Goal: Task Accomplishment & Management: Manage account settings

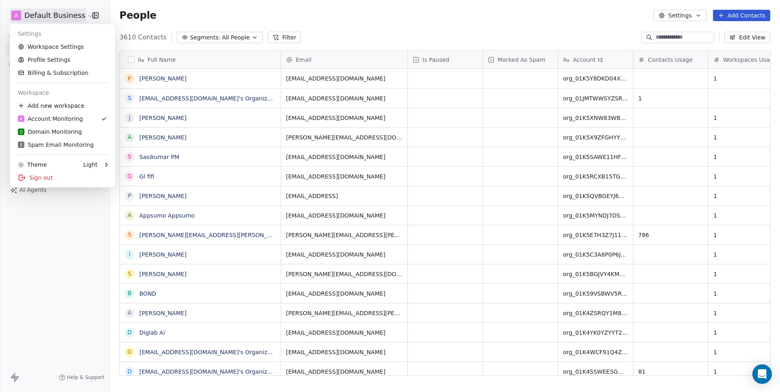
scroll to position [345, 670]
click at [54, 140] on link "S Spam Email Monitoring" at bounding box center [62, 144] width 99 height 13
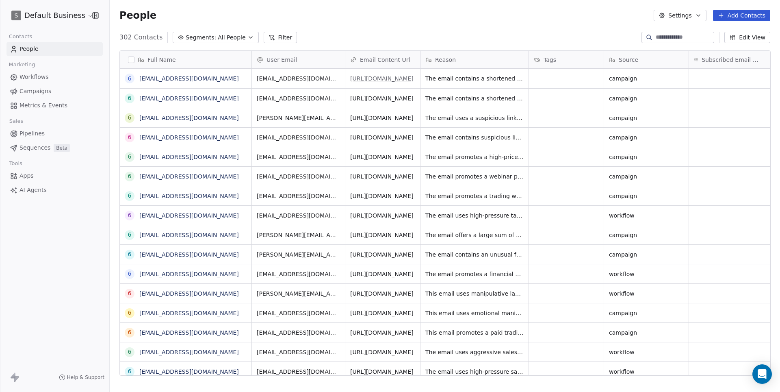
scroll to position [345, 670]
click at [228, 80] on link "[EMAIL_ADDRESS][DOMAIN_NAME]" at bounding box center [189, 78] width 100 height 7
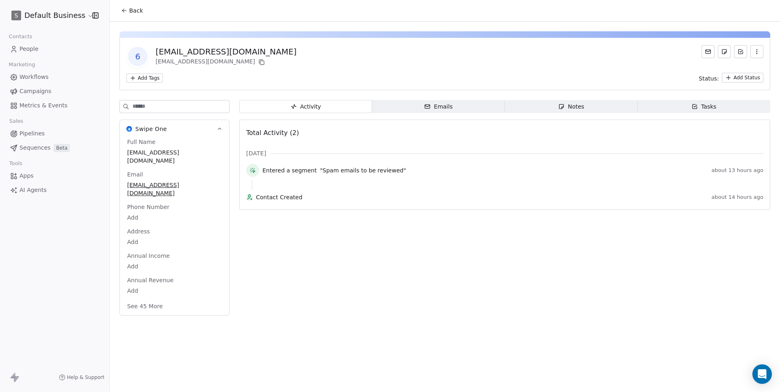
click at [190, 111] on input at bounding box center [180, 106] width 97 height 12
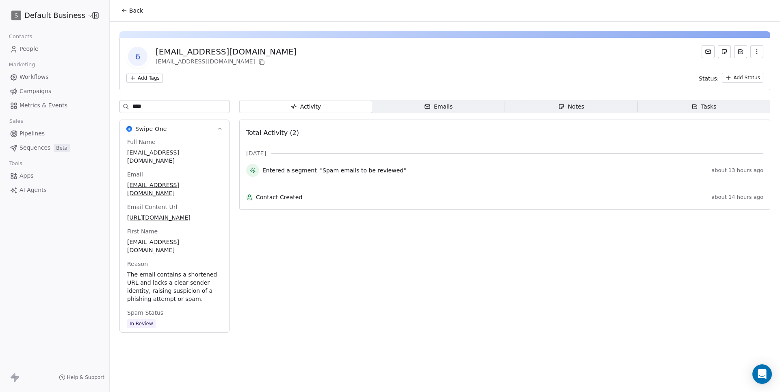
type input "****"
click at [168, 328] on span "In Review" at bounding box center [174, 323] width 95 height 9
click at [168, 328] on span "In Review" at bounding box center [175, 323] width 94 height 9
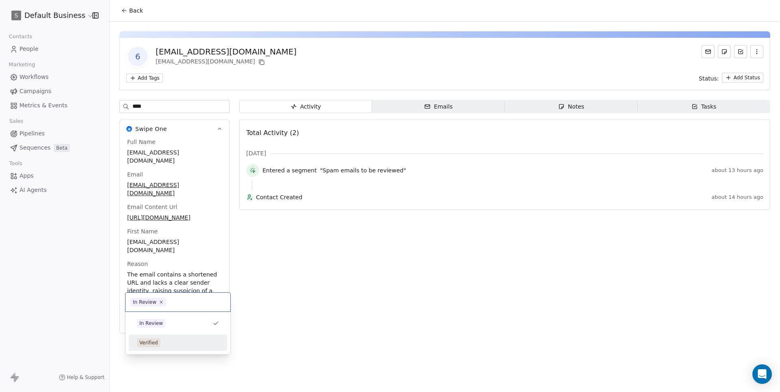
click at [157, 344] on div "Verified" at bounding box center [148, 342] width 19 height 7
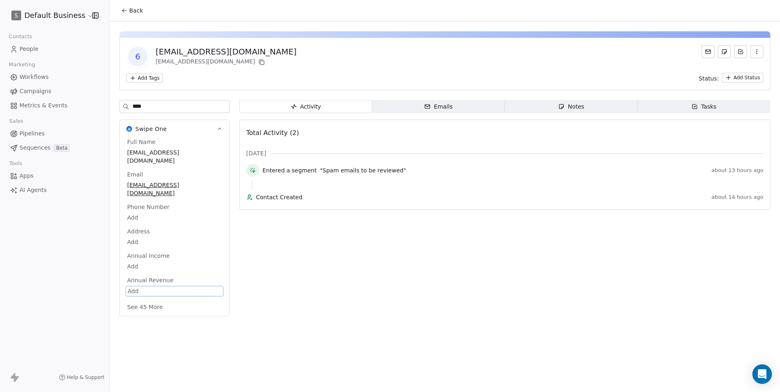
click at [286, 301] on div "Activity Activity Emails Emails Notes Notes Tasks Tasks Total Activity (2) [DAT…" at bounding box center [504, 210] width 531 height 221
click at [130, 11] on span "Back" at bounding box center [136, 11] width 14 height 8
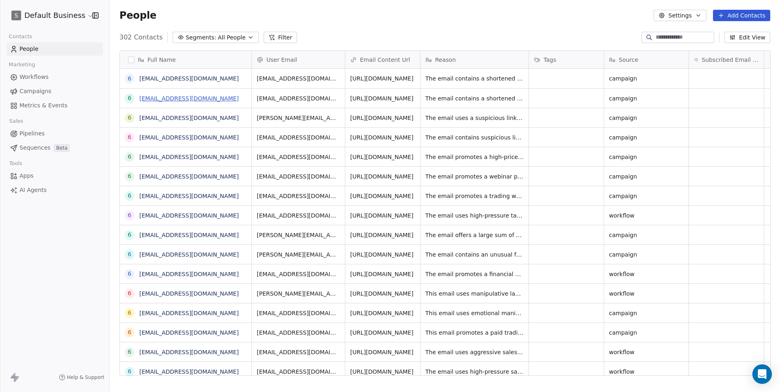
click at [198, 98] on link "[EMAIL_ADDRESS][DOMAIN_NAME]" at bounding box center [189, 98] width 100 height 7
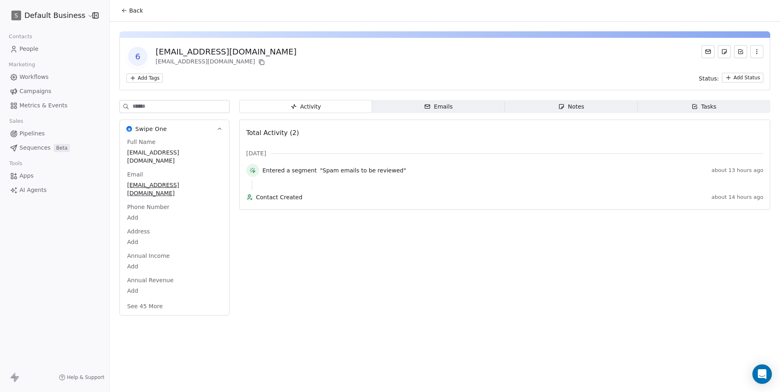
click at [191, 106] on input at bounding box center [180, 106] width 97 height 12
type input "****"
click at [168, 279] on span "In Review" at bounding box center [174, 274] width 95 height 9
click at [168, 280] on span "In Review" at bounding box center [175, 275] width 94 height 9
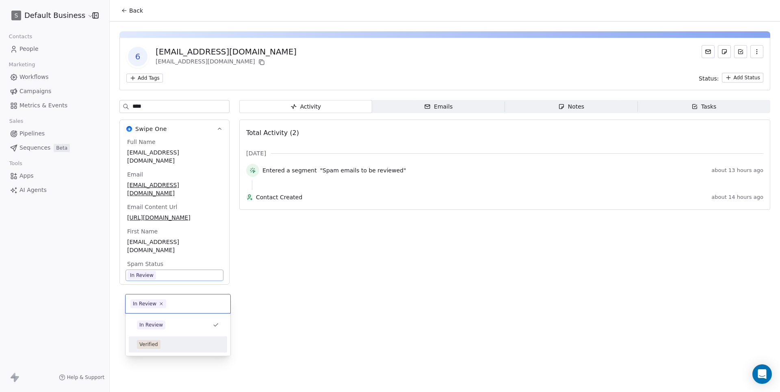
click at [163, 347] on div "Verified" at bounding box center [178, 344] width 82 height 9
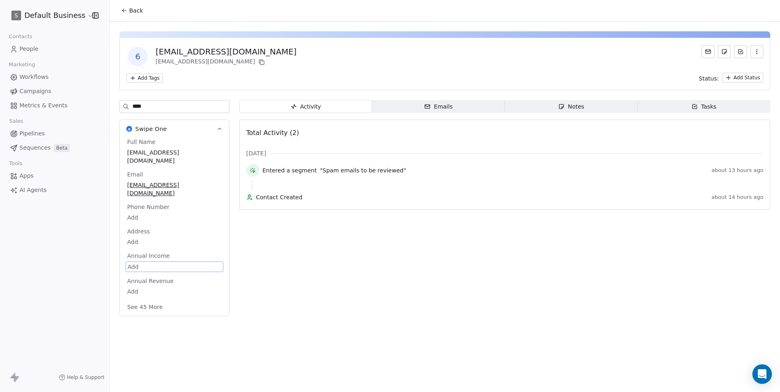
click at [110, 332] on div "Back 6 [EMAIL_ADDRESS][DOMAIN_NAME] [EMAIL_ADDRESS][DOMAIN_NAME] Add Tags Statu…" at bounding box center [445, 196] width 670 height 392
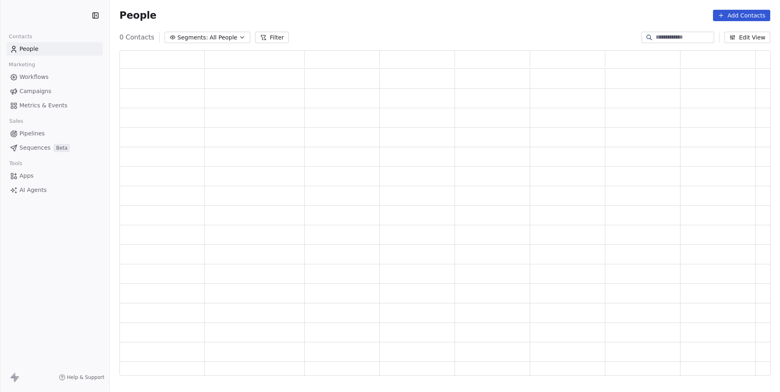
click at [38, 89] on span "Campaigns" at bounding box center [36, 91] width 32 height 9
